Goal: Information Seeking & Learning: Learn about a topic

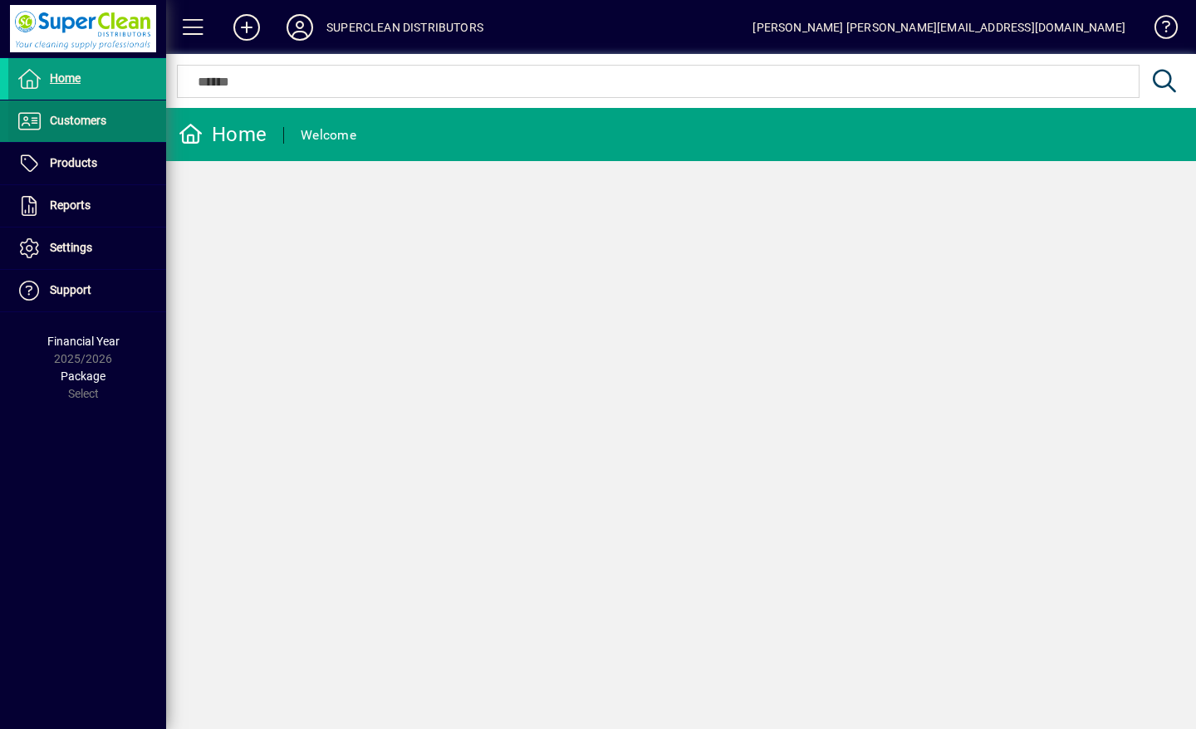
click at [45, 122] on span "Customers" at bounding box center [57, 121] width 98 height 20
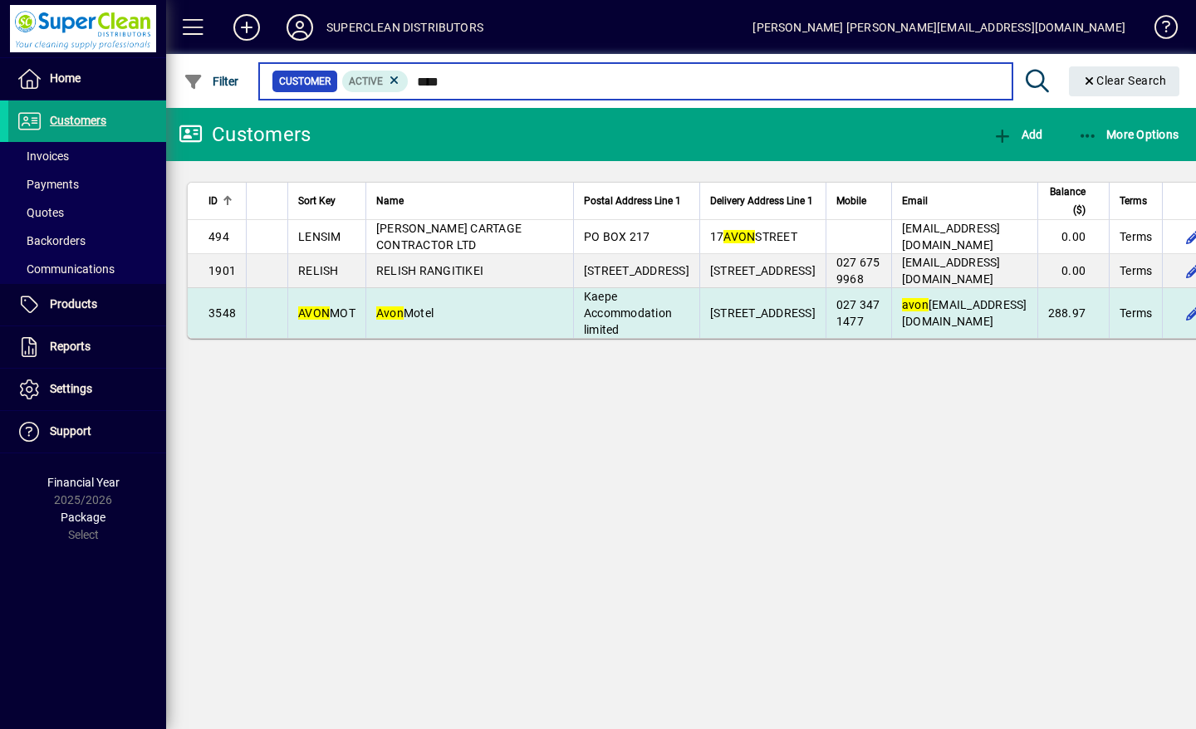
type input "****"
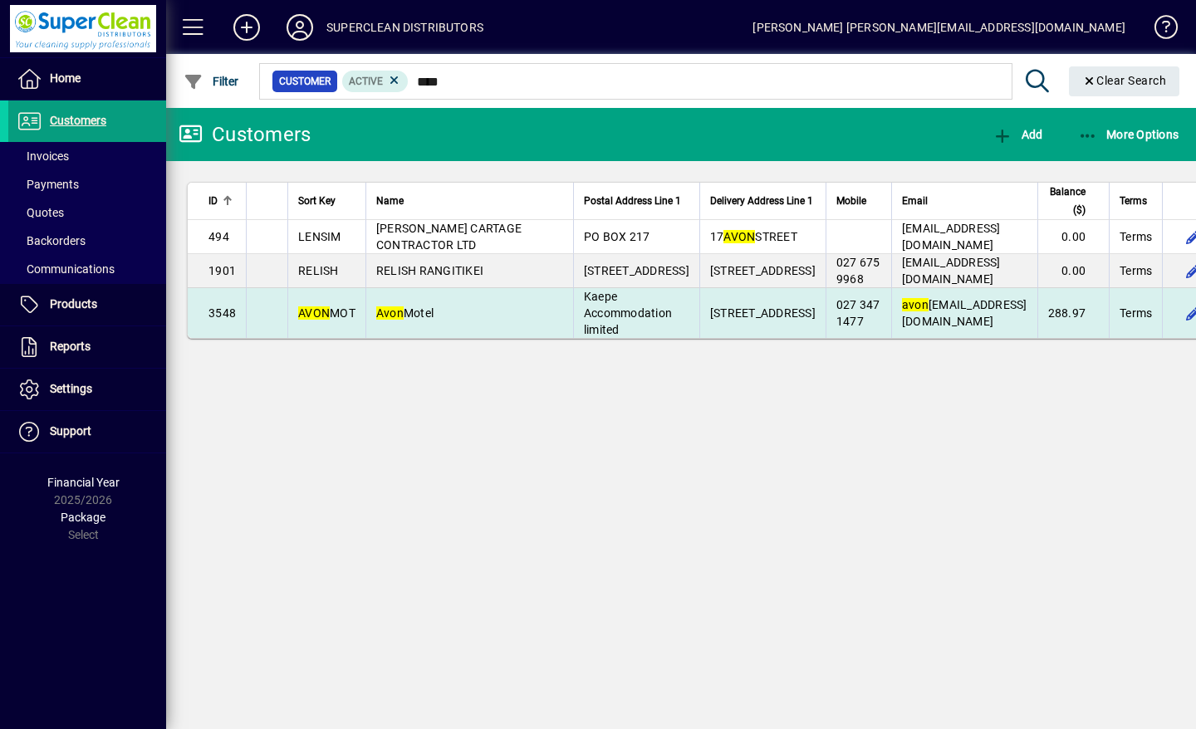
click at [421, 338] on td "Avon Motel" at bounding box center [470, 313] width 208 height 50
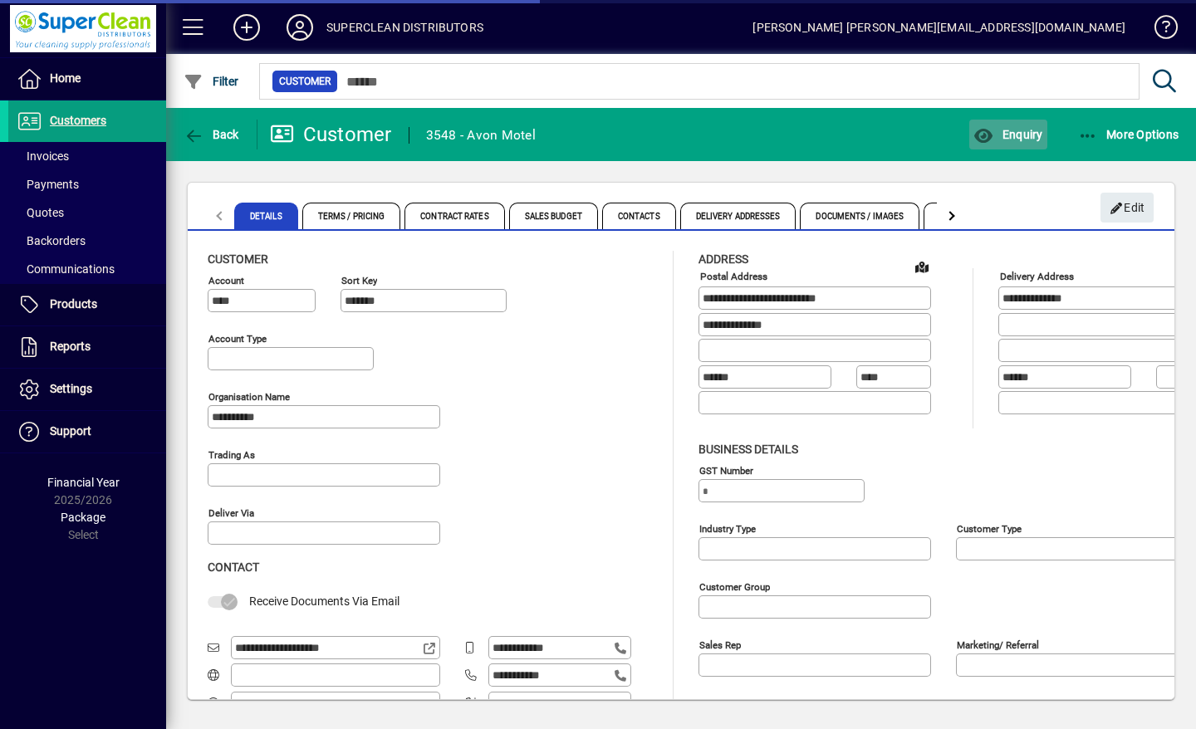
click at [1024, 138] on span "Enquiry" at bounding box center [1008, 134] width 69 height 13
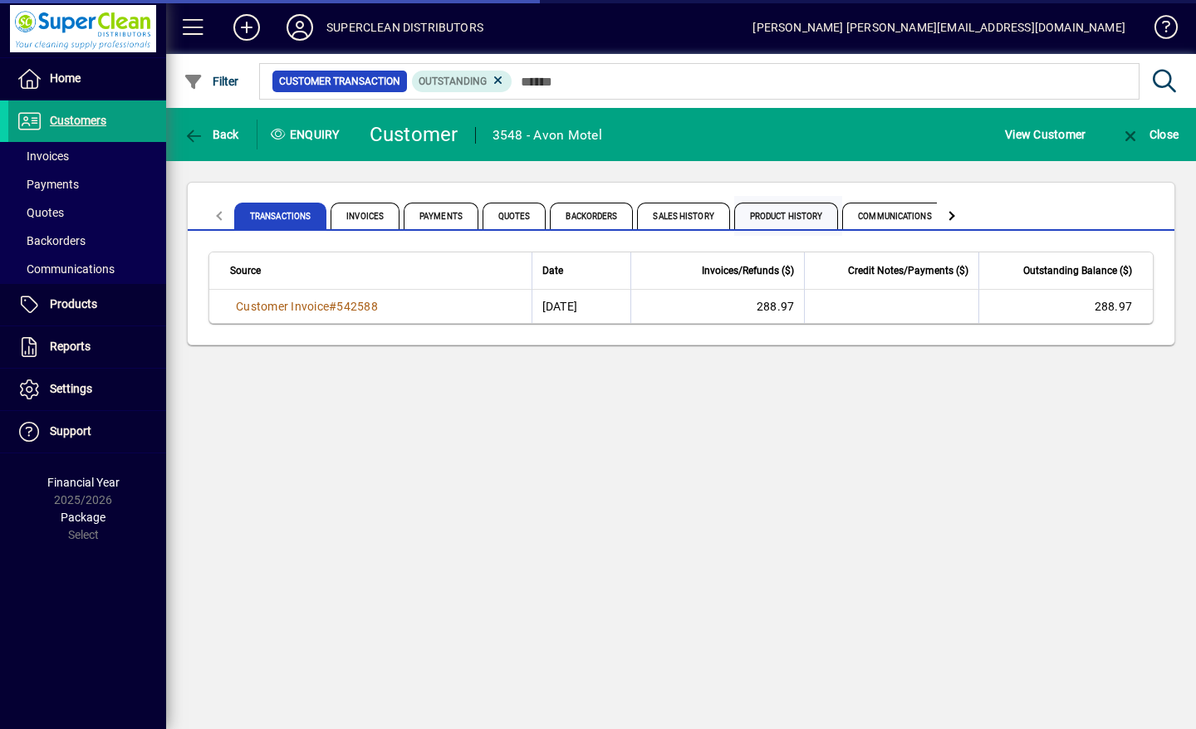
click at [796, 214] on span "Product History" at bounding box center [786, 216] width 105 height 27
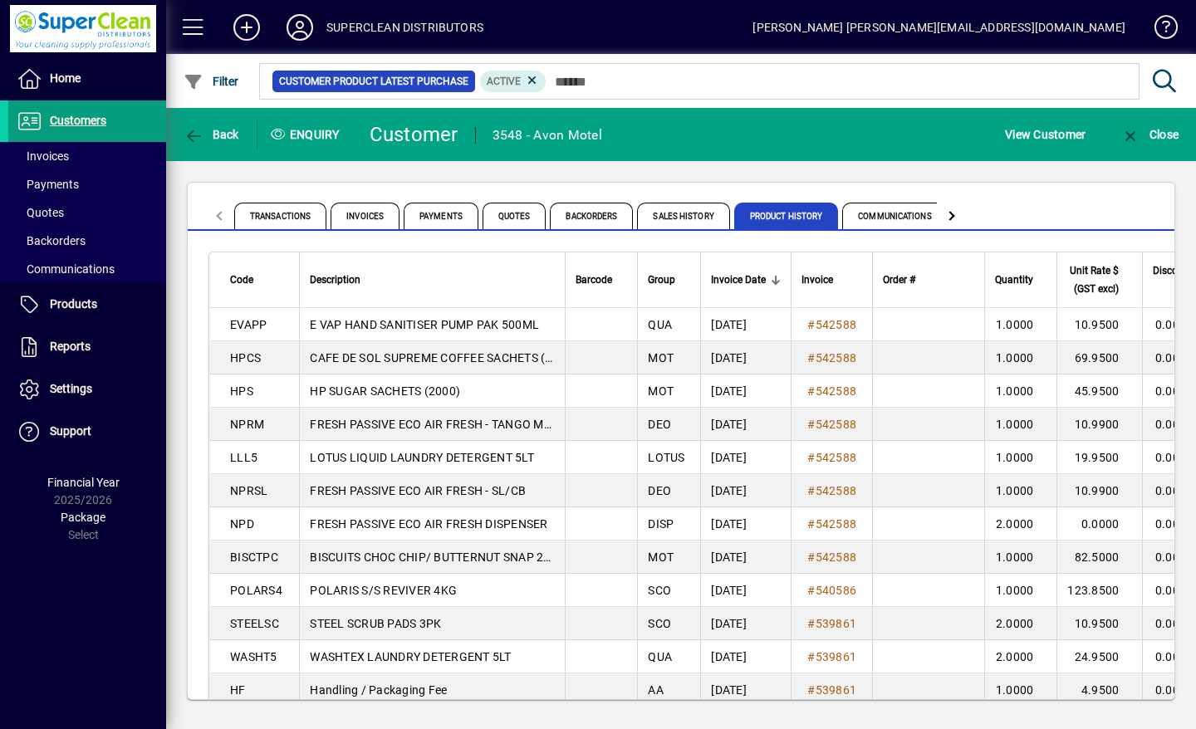
click at [292, 27] on icon at bounding box center [299, 27] width 33 height 27
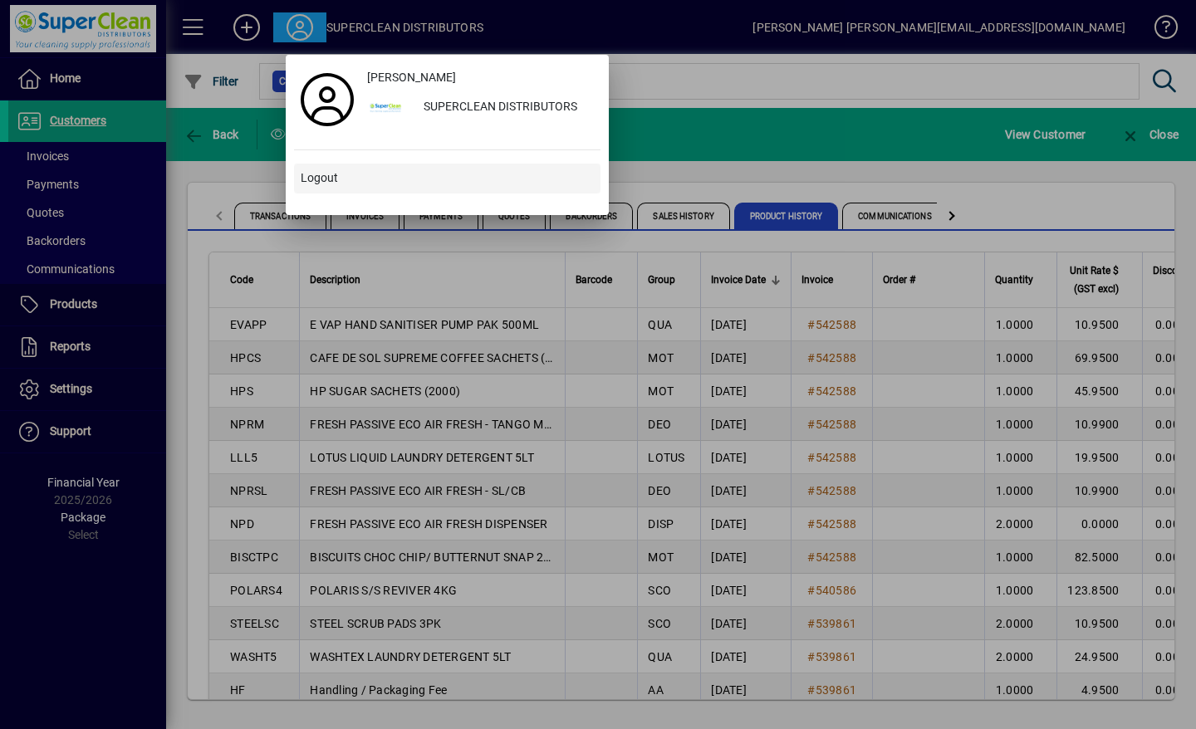
click at [323, 185] on span "Logout" at bounding box center [319, 177] width 37 height 17
